Goal: Find specific page/section: Locate a particular part of the current website

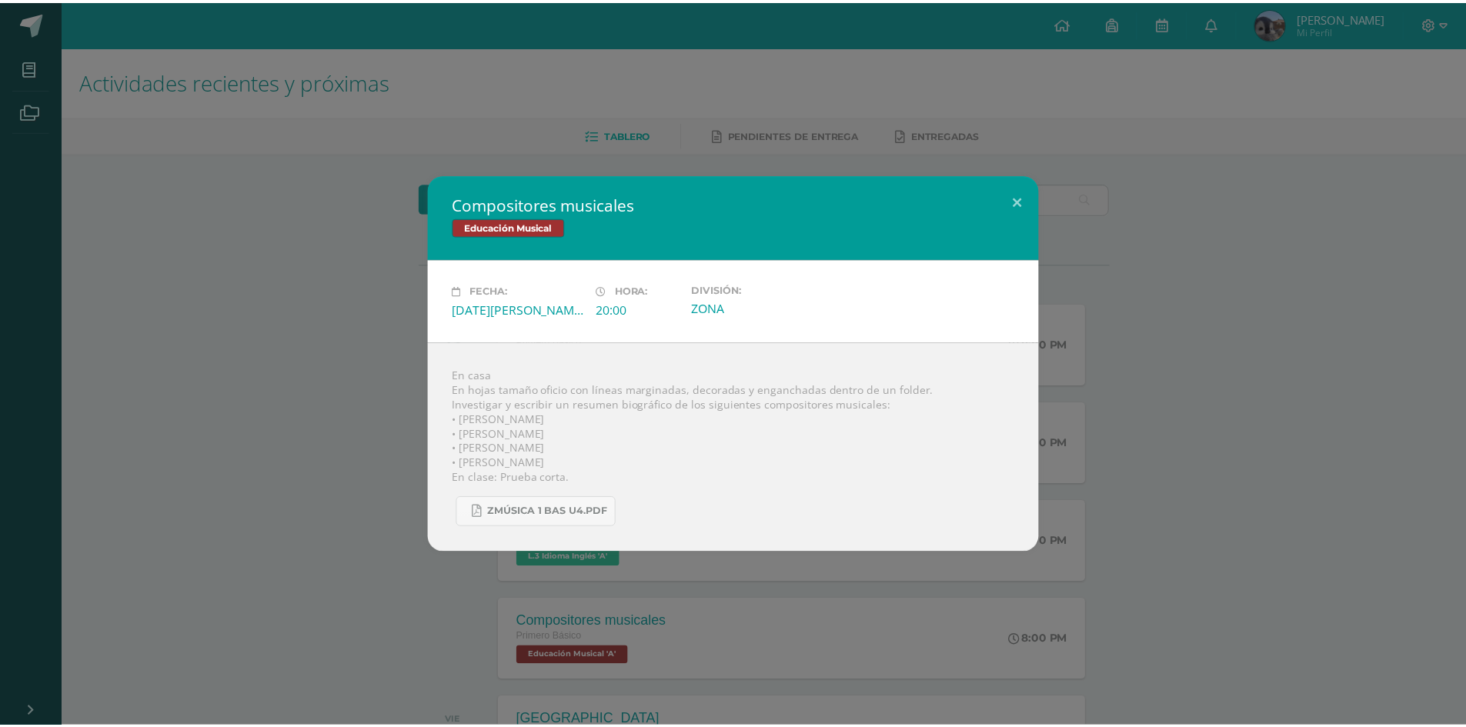
scroll to position [231, 0]
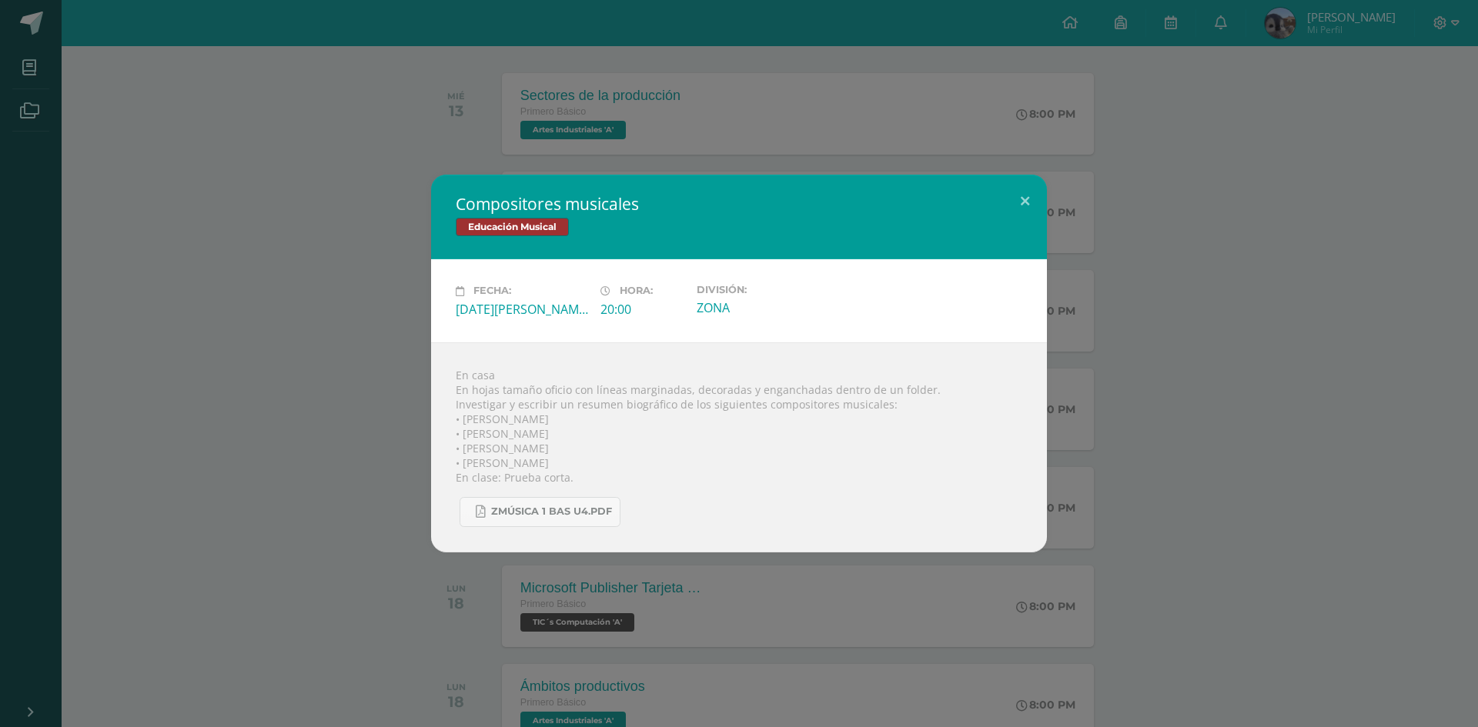
click at [670, 27] on div "Compositores musicales Educación Musical Fecha: [DATE][PERSON_NAME] Hora: 20:00…" at bounding box center [739, 363] width 1478 height 727
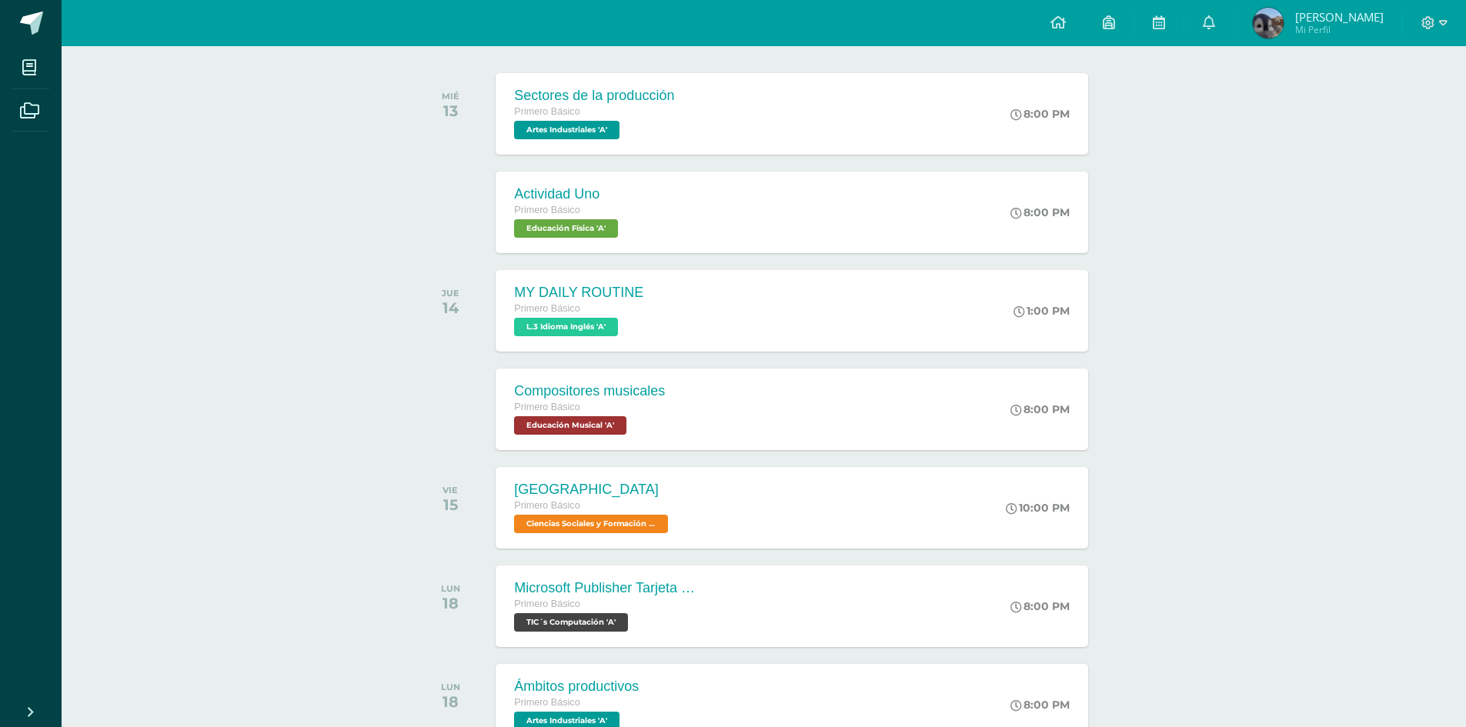
drag, startPoint x: 1467, startPoint y: 2, endPoint x: 230, endPoint y: 211, distance: 1254.6
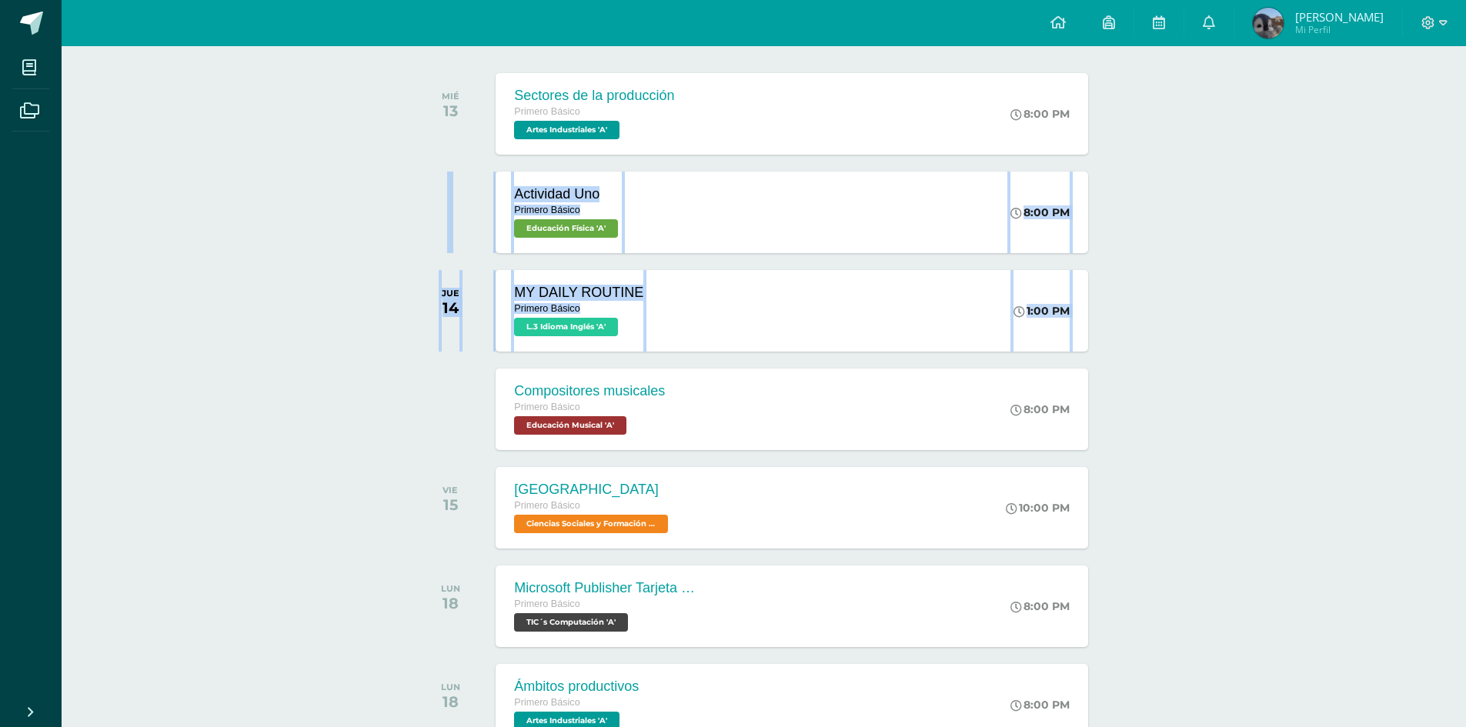
drag, startPoint x: 222, startPoint y: 212, endPoint x: 253, endPoint y: 372, distance: 162.4
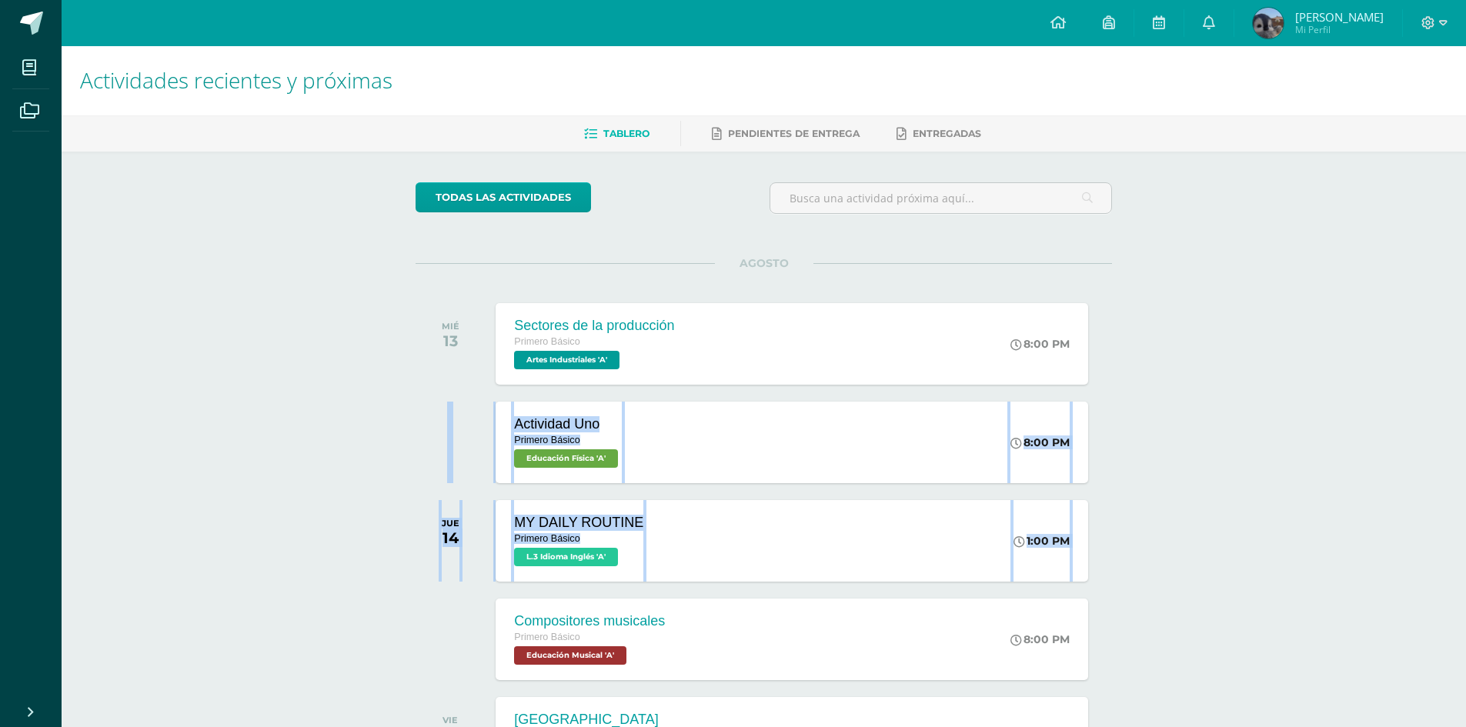
scroll to position [0, 0]
click at [664, 430] on div "Actividad Uno Primero Básico Educación Física 'A' 8:00 PM Actividad Uno Educaci…" at bounding box center [792, 443] width 598 height 82
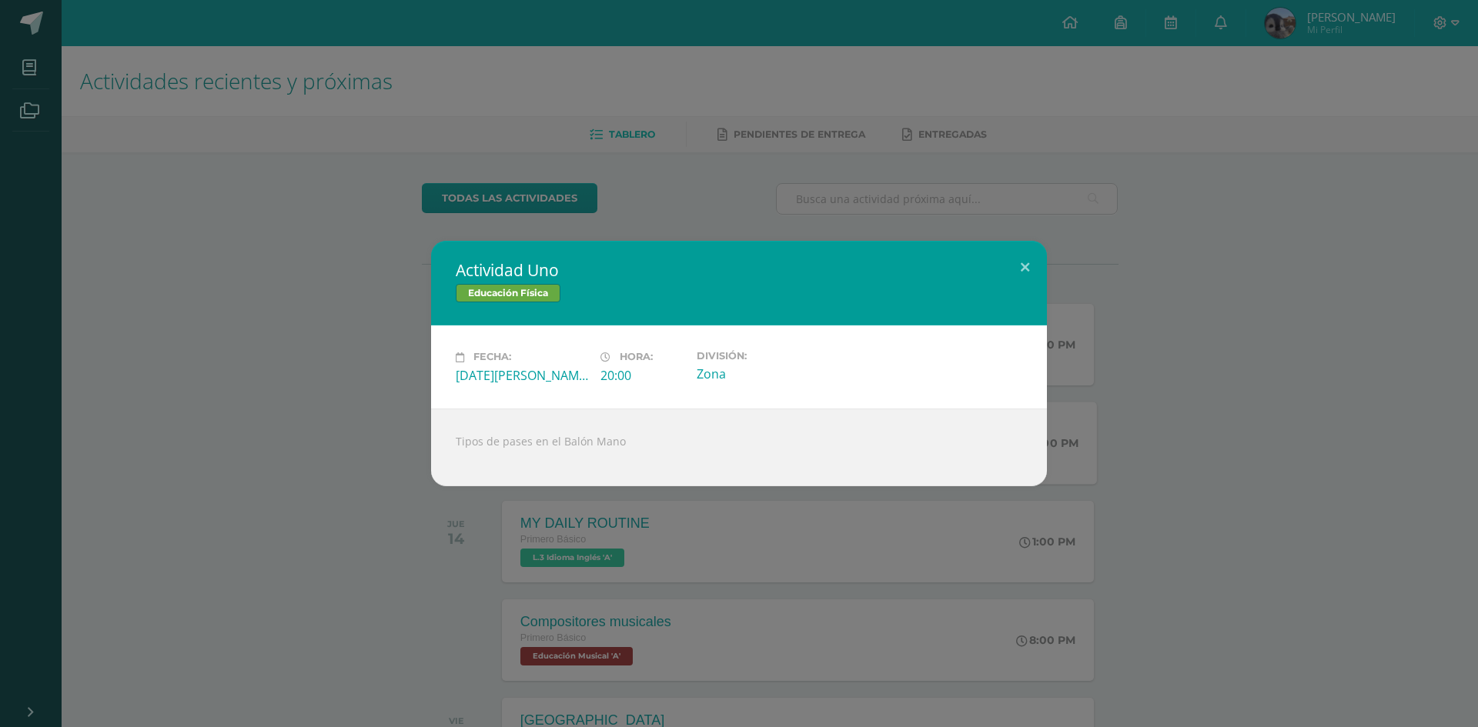
click at [1243, 573] on div "Actividad Uno Educación Física Fecha: [DATE][PERSON_NAME] Hora: 20:00 División:…" at bounding box center [739, 363] width 1478 height 727
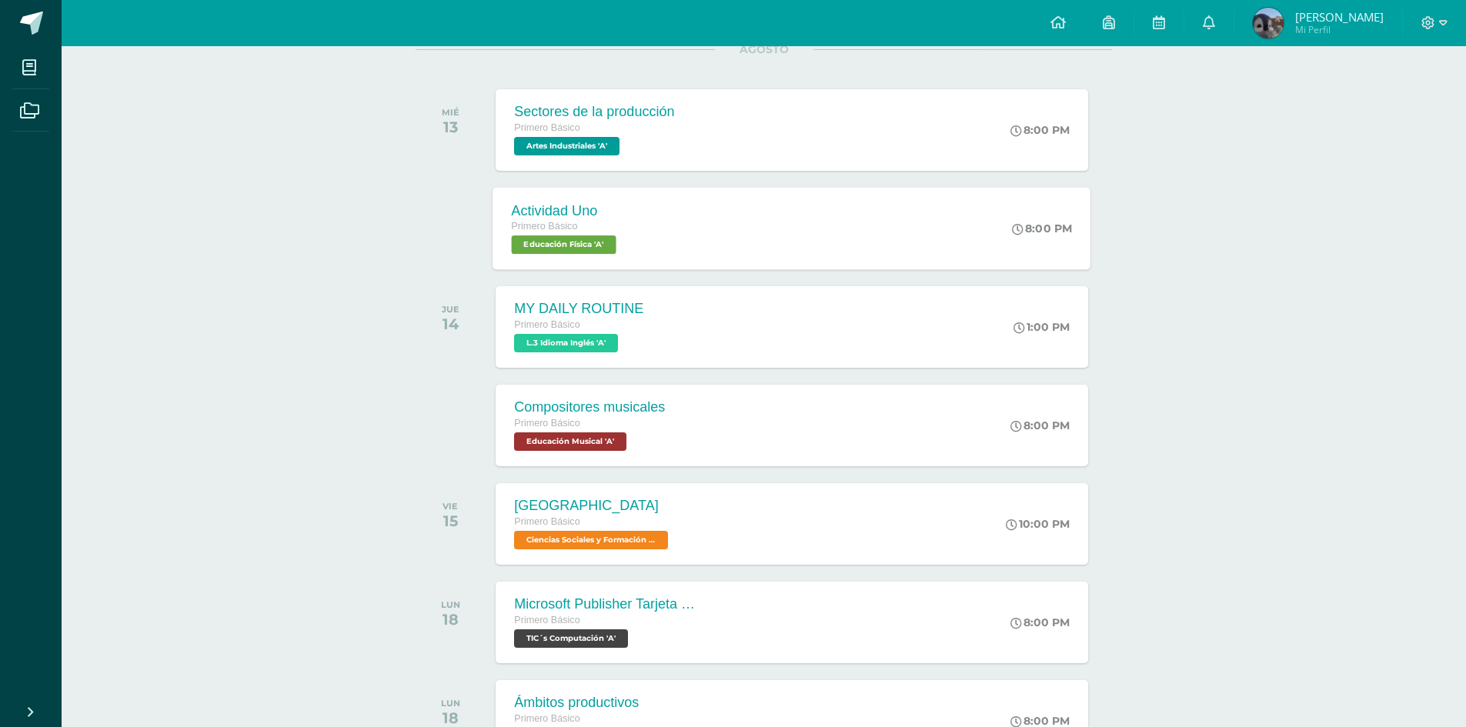
scroll to position [77, 0]
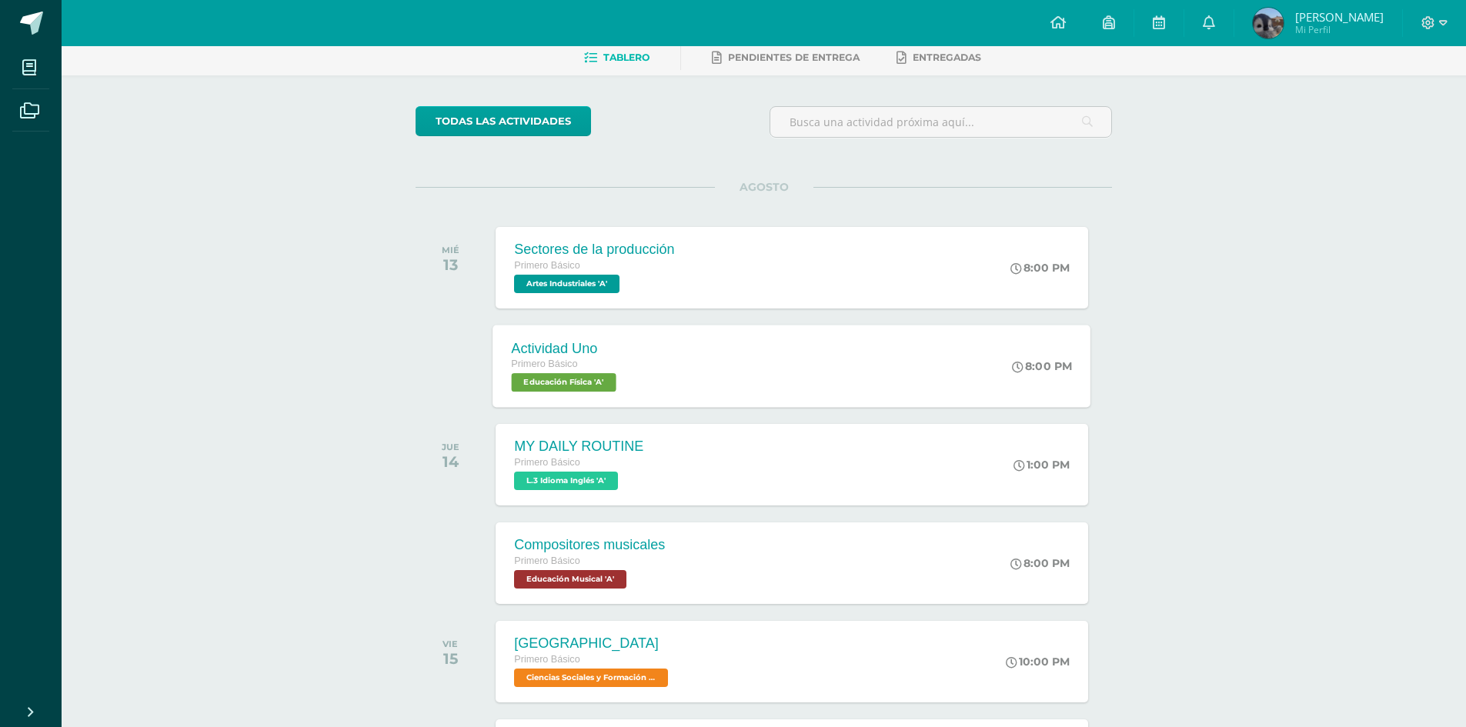
click at [620, 45] on div "Configuración Cerrar sesión [PERSON_NAME] Mi Perfil Avisos 0 avisos sin leer Av…" at bounding box center [764, 23] width 1405 height 46
click at [1071, 21] on link at bounding box center [1058, 23] width 52 height 46
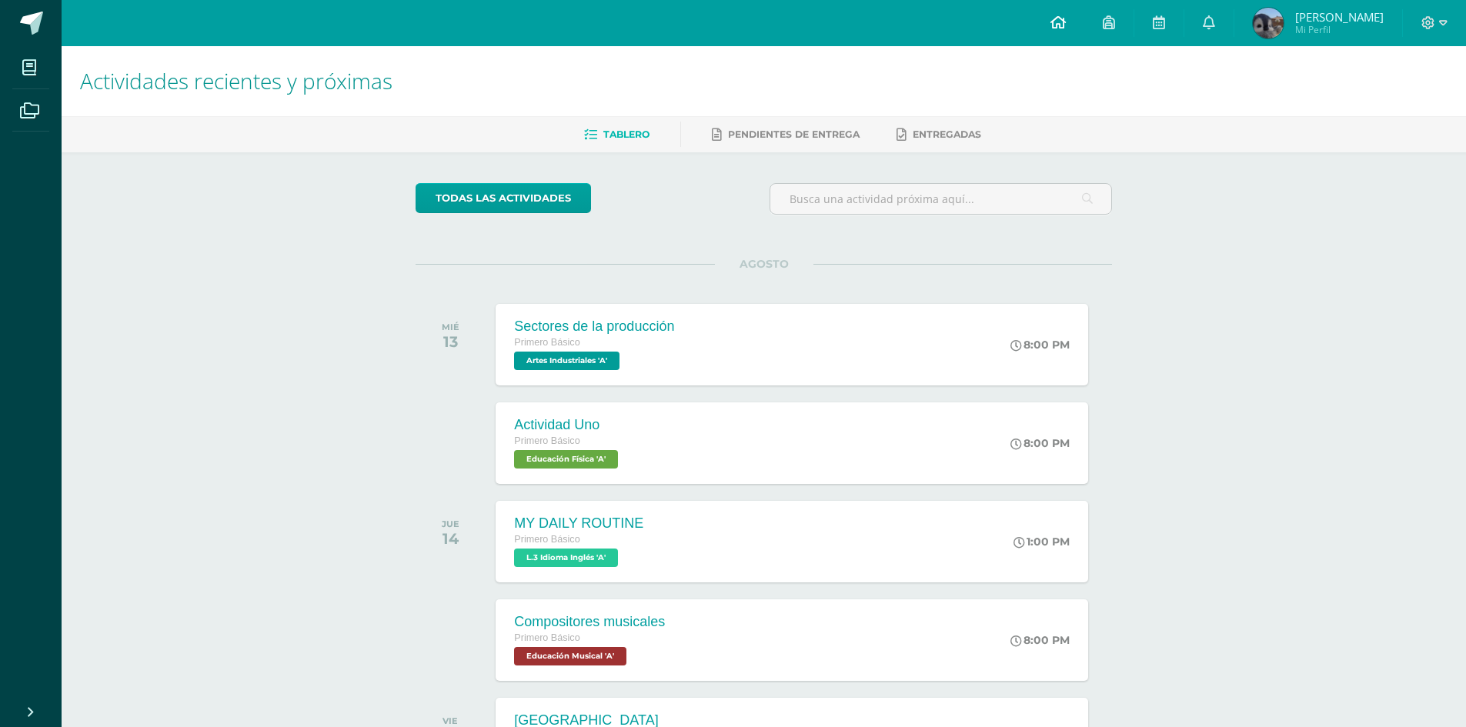
click at [1066, 17] on icon at bounding box center [1058, 22] width 15 height 14
click at [1061, 22] on icon at bounding box center [1058, 22] width 15 height 14
click at [1233, 186] on div "Actividades recientes y próximas Tablero Pendientes de entrega Entregadas todas…" at bounding box center [764, 510] width 1405 height 929
drag, startPoint x: 236, startPoint y: 365, endPoint x: 259, endPoint y: 2, distance: 363.2
click at [238, 360] on div "Actividades recientes y próximas Tablero Pendientes de entrega Entregadas todas…" at bounding box center [764, 510] width 1405 height 929
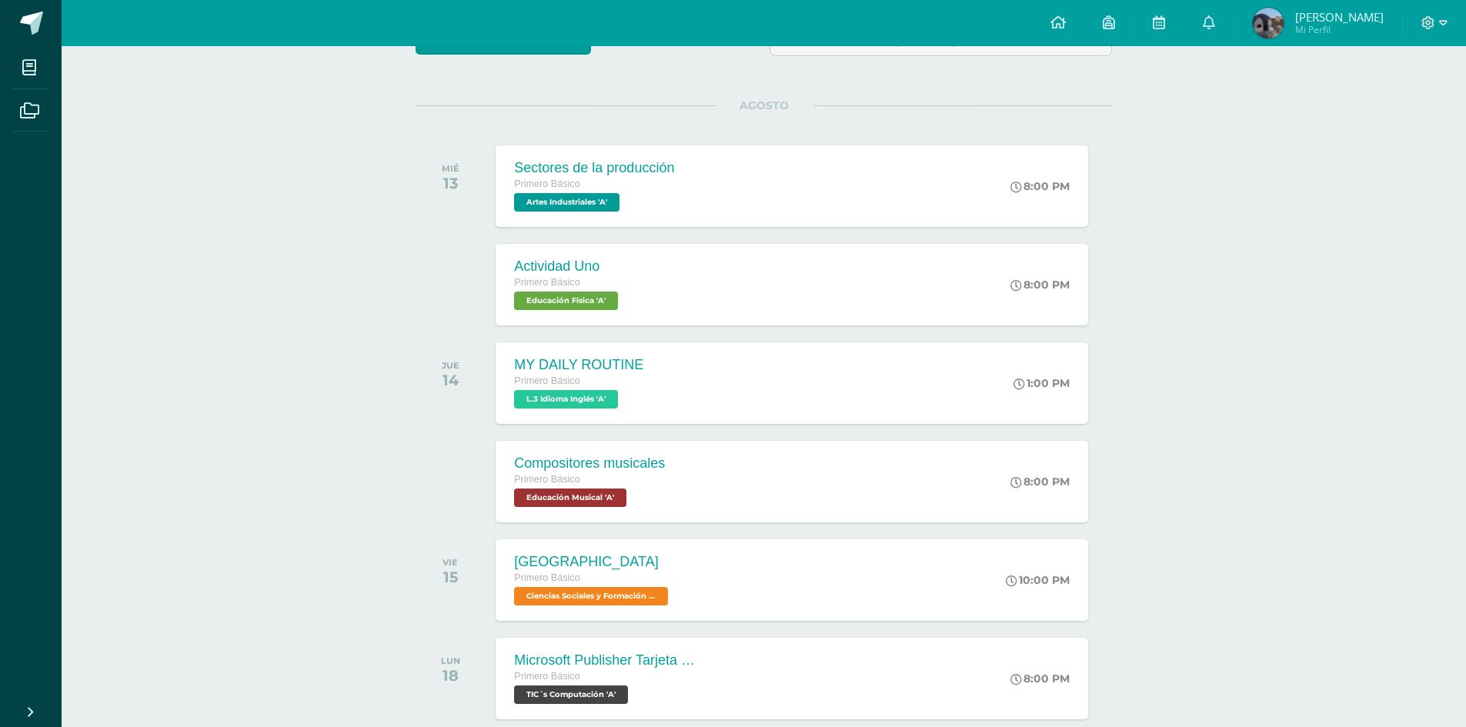
scroll to position [17, 0]
